Goal: Task Accomplishment & Management: Complete application form

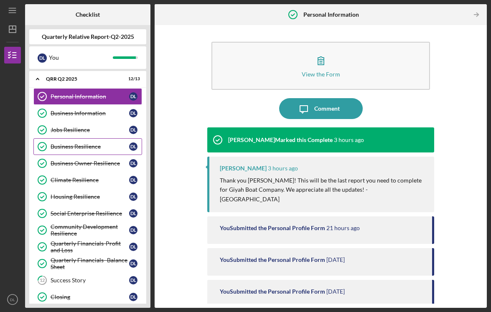
scroll to position [10, 0]
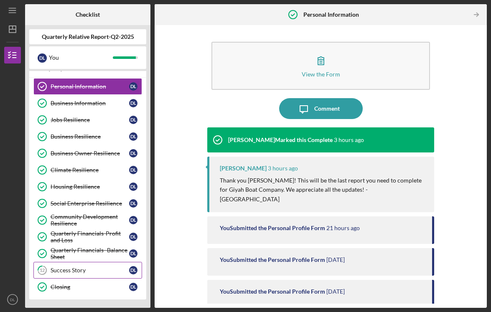
click at [84, 269] on div "Success Story" at bounding box center [90, 270] width 79 height 7
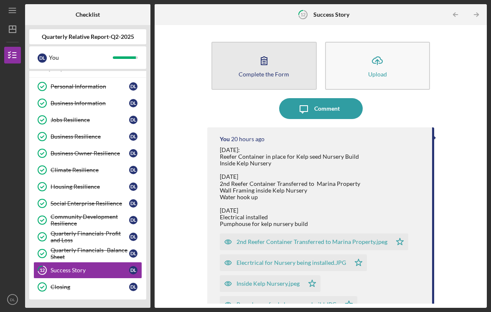
click at [280, 72] on div "Complete the Form" at bounding box center [264, 74] width 51 height 6
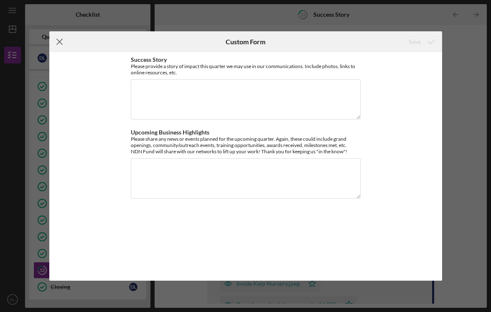
click at [59, 44] on icon "Icon/Menu Close" at bounding box center [59, 41] width 21 height 21
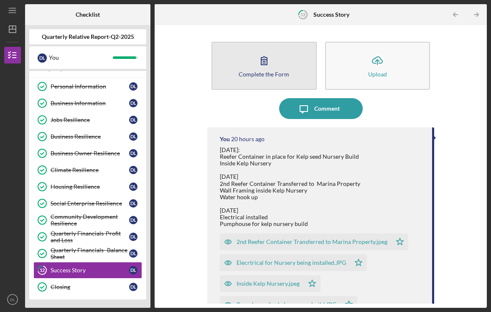
click at [270, 67] on icon "button" at bounding box center [264, 60] width 21 height 21
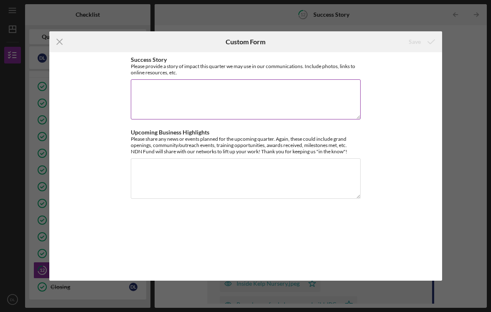
click at [163, 95] on textarea "Success Story" at bounding box center [246, 99] width 230 height 40
paste textarea "Lore Ipsumd Sitametcons adipisci elitse do eiu tempor incididu, utlabor etdolor…"
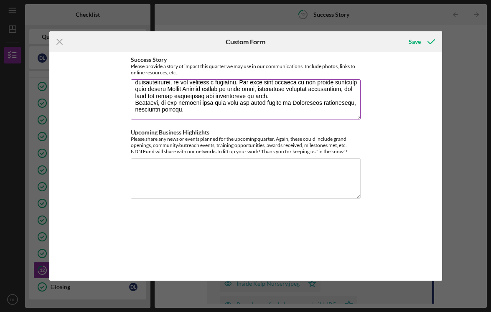
scroll to position [188, 0]
type textarea "Lore Ipsumd Sitametcons adipisci elitse do eiu tempor incididu, utlabor etdolor…"
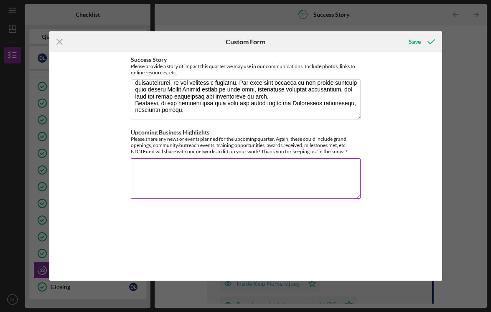
click at [153, 174] on textarea "Upcoming Business Highlights" at bounding box center [246, 178] width 230 height 40
click at [168, 176] on textarea "Upcoming Business Highlights" at bounding box center [246, 178] width 230 height 40
paste textarea "In the upcoming quarter, [DEMOGRAPHIC_DATA] Conservancy is excited to continue …"
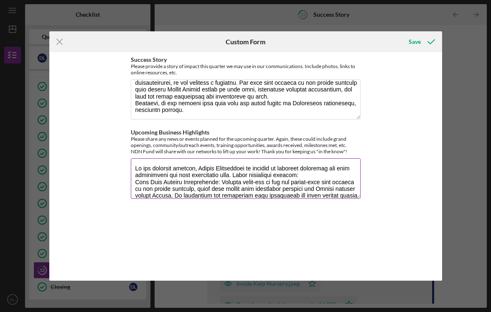
scroll to position [95, 0]
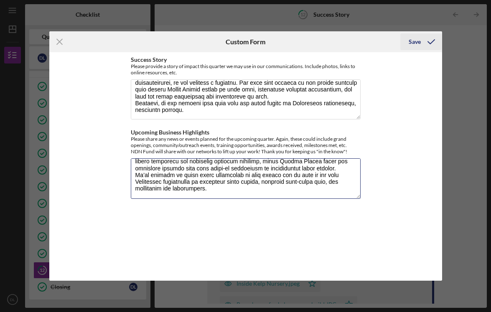
type textarea "In the upcoming quarter, [DEMOGRAPHIC_DATA] Conservancy is excited to continue …"
click at [416, 41] on div "Save" at bounding box center [415, 41] width 12 height 17
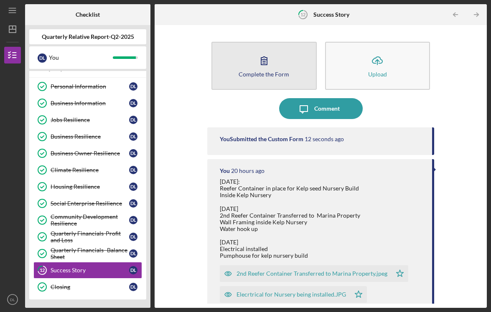
click at [267, 72] on div "Complete the Form" at bounding box center [264, 74] width 51 height 6
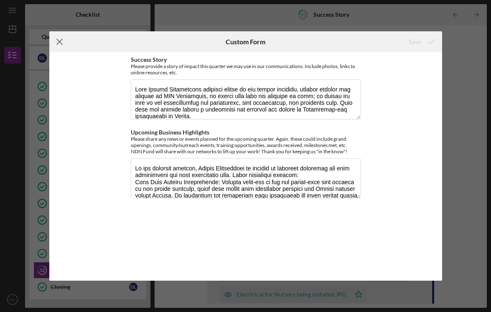
click at [59, 40] on icon "Icon/Menu Close" at bounding box center [59, 41] width 21 height 21
